Goal: Task Accomplishment & Management: Manage account settings

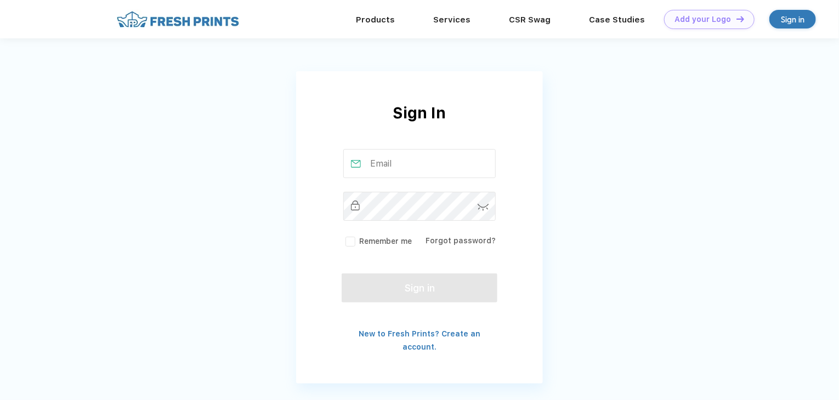
click at [395, 163] on input "text" at bounding box center [419, 163] width 153 height 29
type input "[EMAIL_ADDRESS][DOMAIN_NAME]"
click at [436, 238] on link "Forgot password?" at bounding box center [460, 240] width 70 height 9
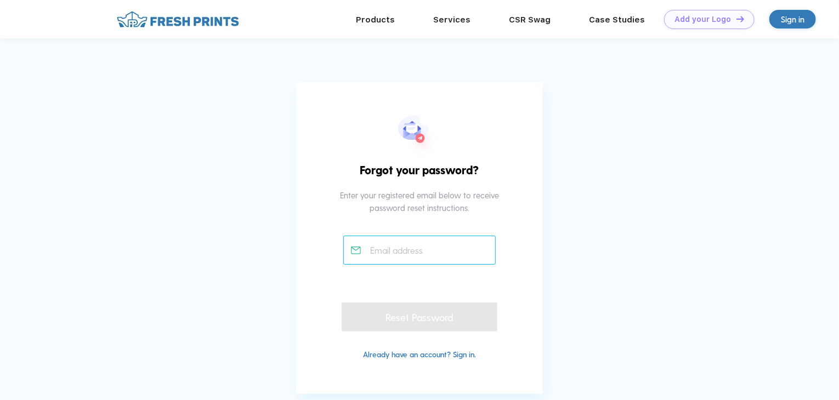
click at [428, 247] on input "text" at bounding box center [419, 250] width 153 height 29
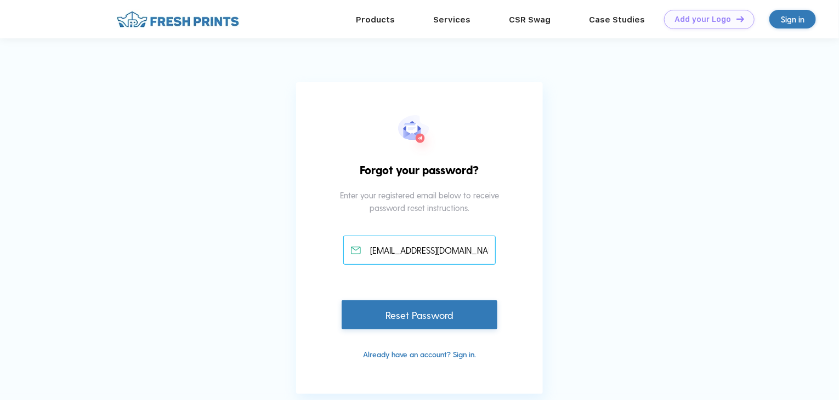
type input "[EMAIL_ADDRESS][DOMAIN_NAME]"
click at [408, 321] on div "Reset Password" at bounding box center [419, 314] width 156 height 29
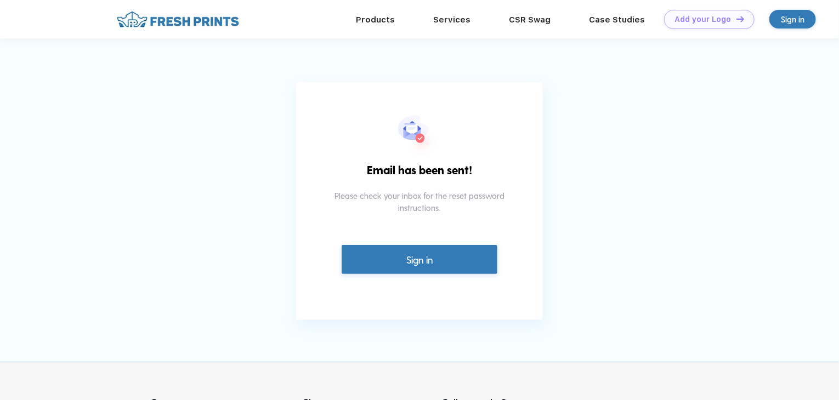
click at [409, 266] on link "Sign in" at bounding box center [419, 259] width 156 height 29
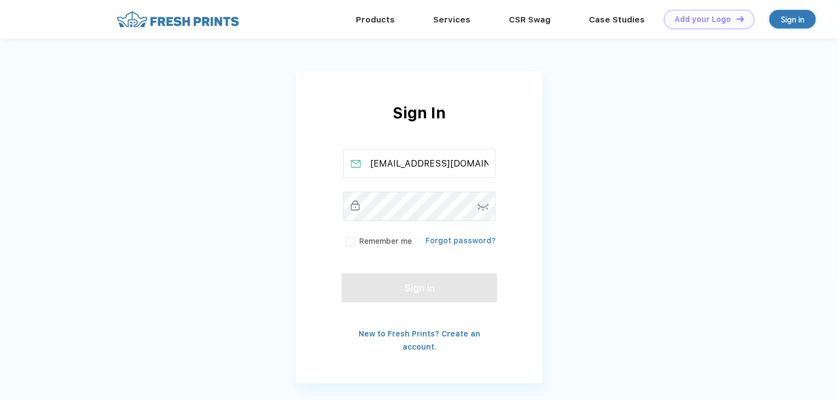
click at [446, 242] on link "Forgot password?" at bounding box center [460, 240] width 70 height 9
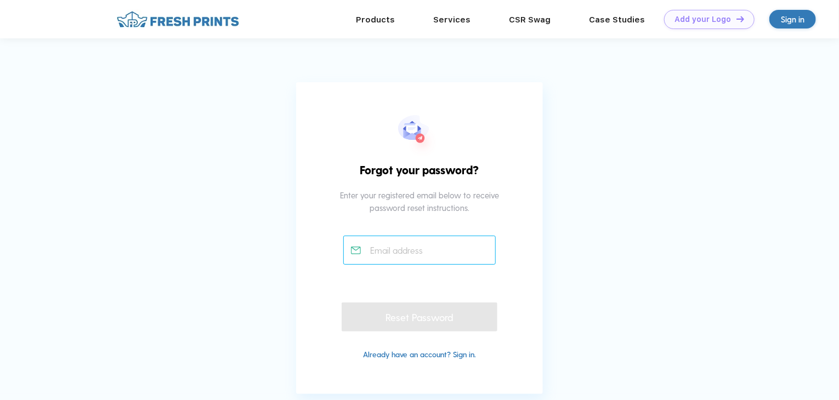
click at [429, 256] on input "text" at bounding box center [419, 250] width 153 height 29
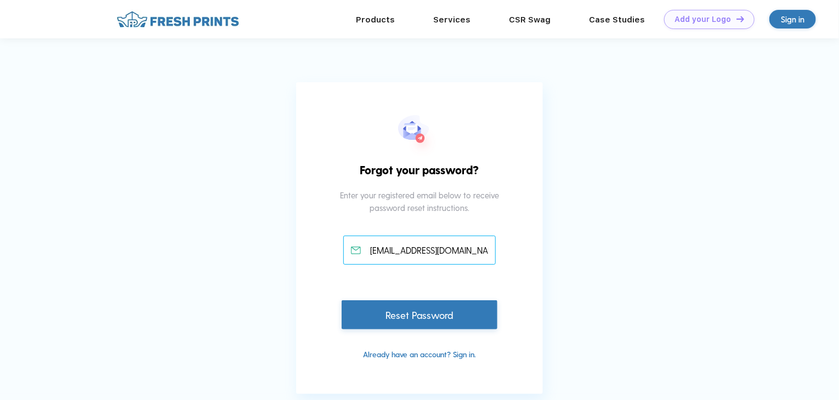
type input "[EMAIL_ADDRESS][DOMAIN_NAME]"
click at [415, 313] on div "Reset Password" at bounding box center [419, 314] width 156 height 29
